Goal: Transaction & Acquisition: Purchase product/service

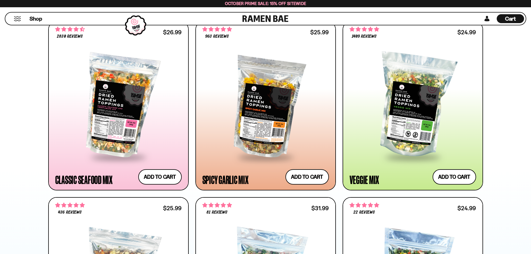
scroll to position [323, 0]
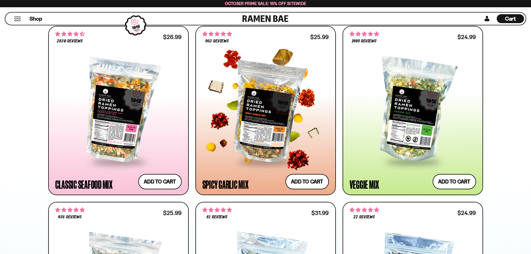
click at [273, 113] on div at bounding box center [266, 111] width 127 height 102
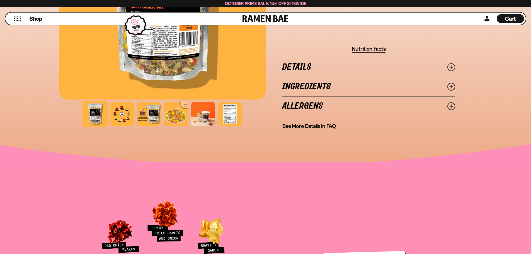
scroll to position [460, 0]
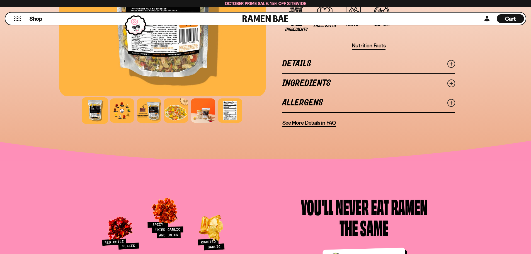
click at [454, 81] on circle at bounding box center [451, 83] width 7 height 7
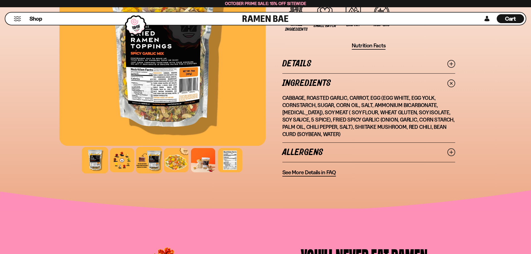
click at [156, 162] on div at bounding box center [149, 160] width 27 height 27
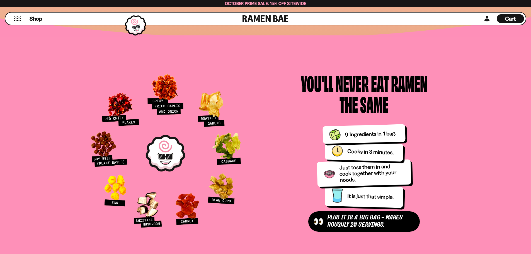
scroll to position [644, 0]
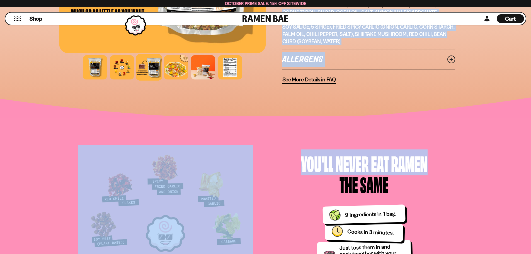
drag, startPoint x: 531, startPoint y: 71, endPoint x: 561, endPoint y: -15, distance: 90.7
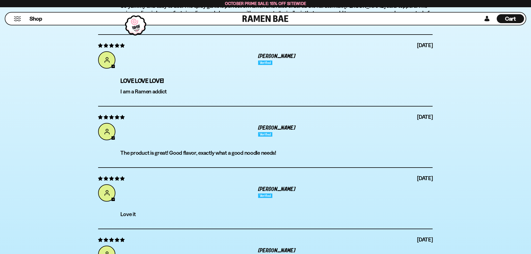
scroll to position [533, 0]
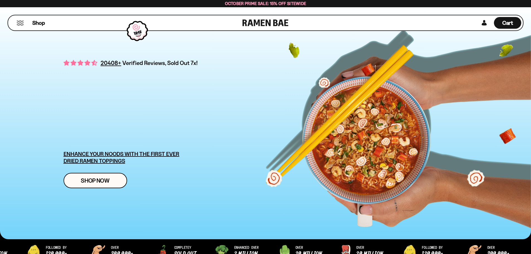
scroll to position [345, 0]
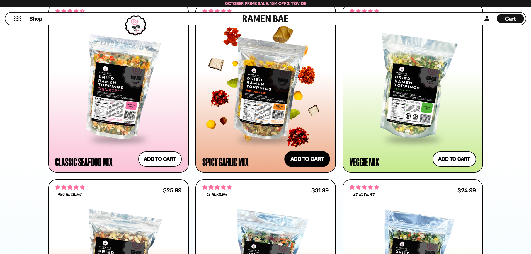
click at [305, 167] on button "Add to cart Add ― Regular price $25.99 Regular price Sale price $25.99 Unit pri…" at bounding box center [308, 159] width 46 height 16
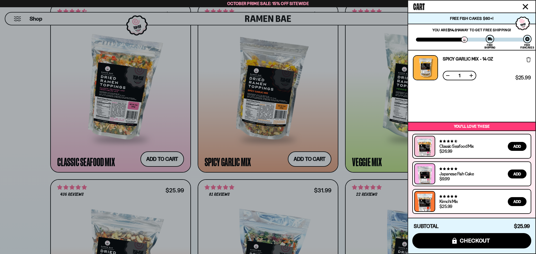
click at [524, 9] on icon "Close cart" at bounding box center [525, 7] width 6 height 6
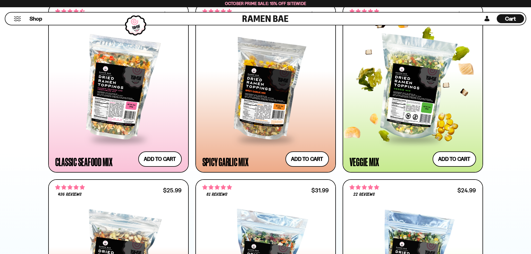
click at [432, 101] on div at bounding box center [413, 88] width 127 height 102
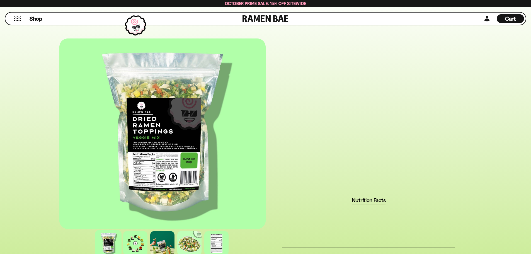
scroll to position [376, 0]
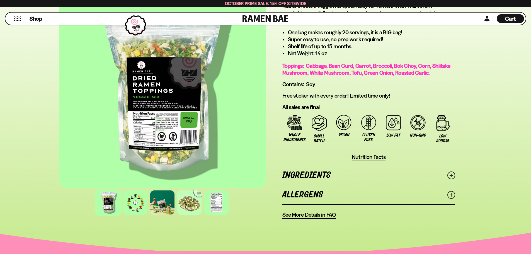
click at [452, 195] on line at bounding box center [451, 195] width 3 height 3
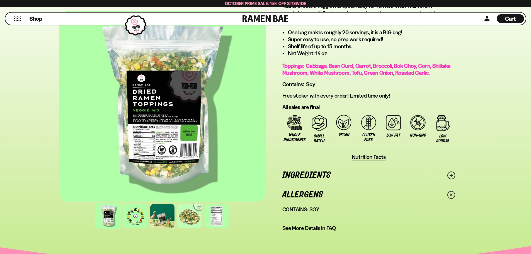
click at [449, 177] on circle at bounding box center [451, 175] width 7 height 7
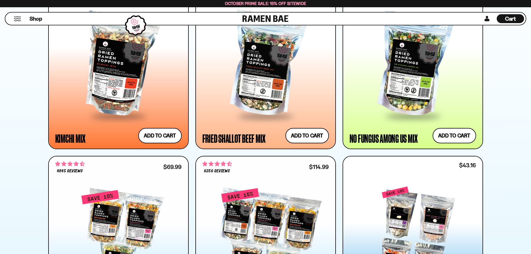
scroll to position [535, 0]
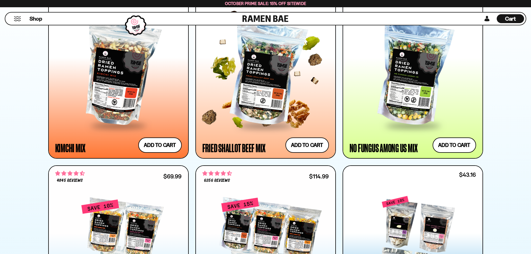
click at [249, 88] on div at bounding box center [266, 74] width 127 height 102
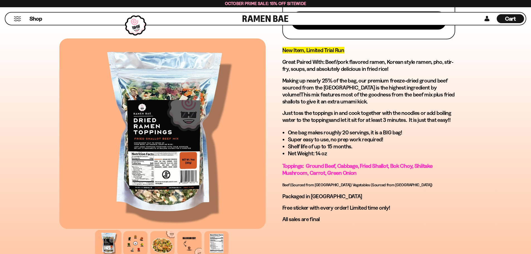
scroll to position [307, 0]
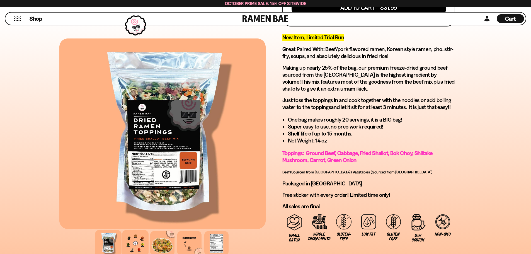
click at [128, 244] on div at bounding box center [135, 243] width 27 height 27
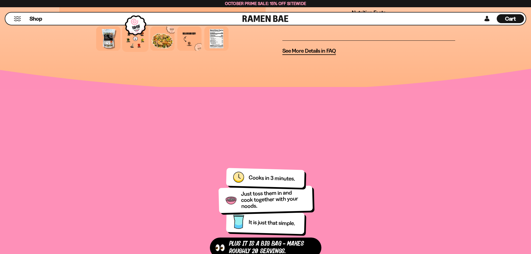
scroll to position [0, 0]
